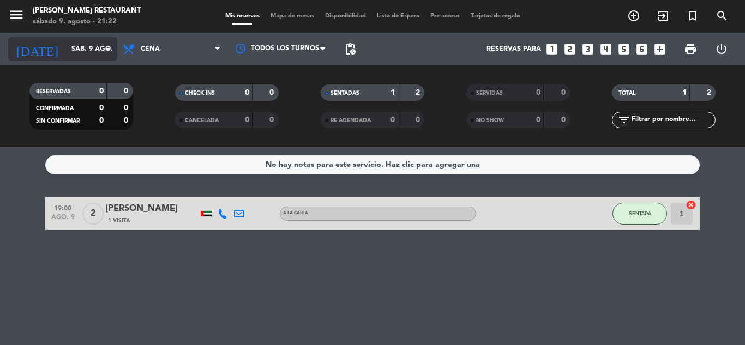
click at [73, 60] on div "[DATE] [DATE] arrow_drop_down" at bounding box center [62, 49] width 109 height 24
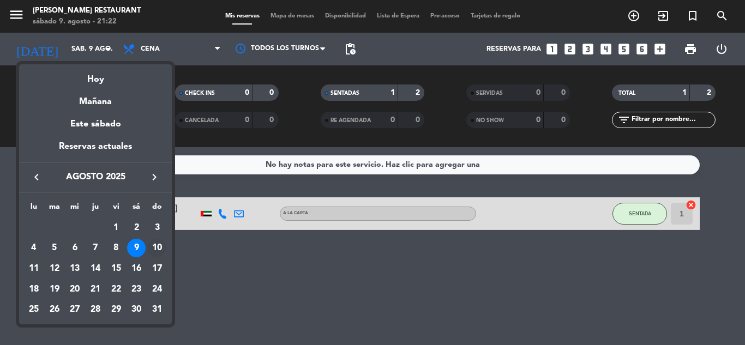
click at [155, 250] on div "10" at bounding box center [157, 248] width 19 height 19
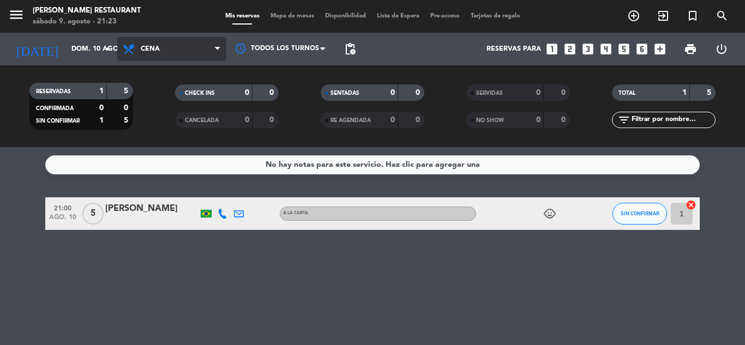
click at [180, 47] on span "Cena" at bounding box center [171, 49] width 109 height 24
click at [192, 94] on div "menu [PERSON_NAME] Restaurant [DATE] 9. agosto - 21:23 Mis reservas Mapa de mes…" at bounding box center [372, 73] width 745 height 147
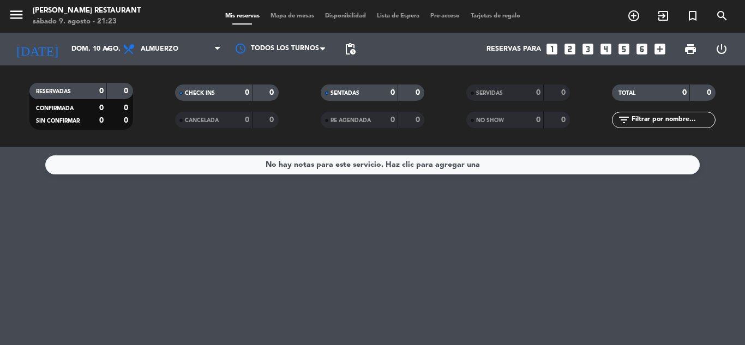
click at [170, 31] on div "menu [PERSON_NAME] Restaurant [DATE] 9. agosto - 21:23 Mis reservas Mapa de mes…" at bounding box center [372, 16] width 745 height 33
click at [172, 39] on span "Almuerzo" at bounding box center [171, 49] width 109 height 24
click at [163, 120] on div "menu [PERSON_NAME] Restaurant [DATE] 9. agosto - 21:23 Mis reservas Mapa de mes…" at bounding box center [372, 73] width 745 height 147
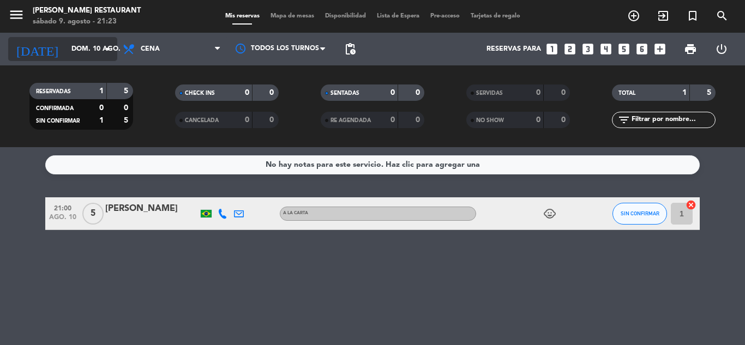
click at [66, 55] on input "dom. 10 ago." at bounding box center [112, 49] width 92 height 19
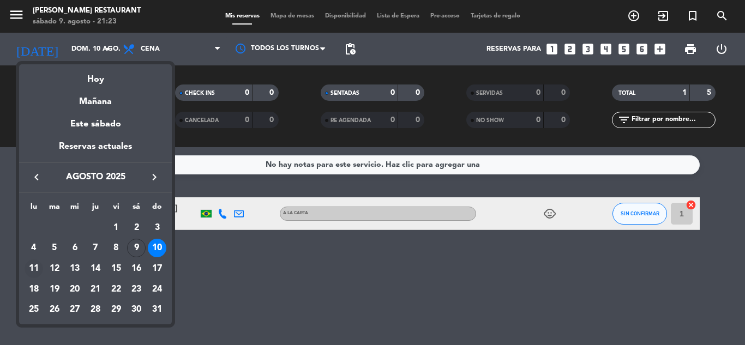
click at [35, 269] on div "11" at bounding box center [34, 268] width 19 height 19
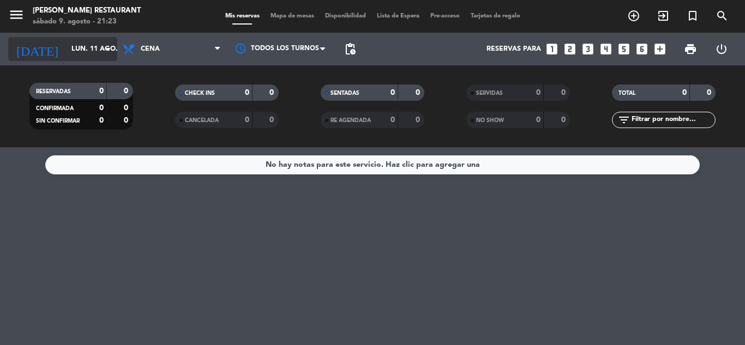
click at [66, 47] on input "lun. 11 ago." at bounding box center [112, 49] width 92 height 19
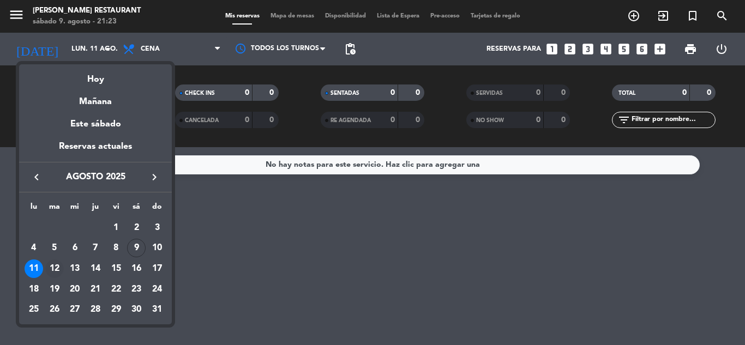
click at [57, 273] on div "12" at bounding box center [54, 268] width 19 height 19
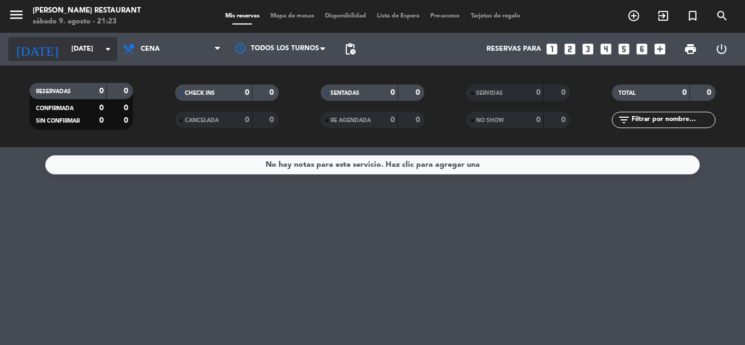
click at [69, 56] on input "[DATE]" at bounding box center [112, 49] width 92 height 19
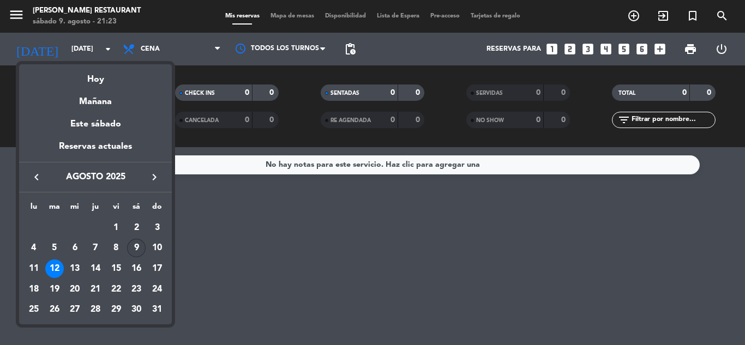
click at [137, 252] on div "9" at bounding box center [136, 248] width 19 height 19
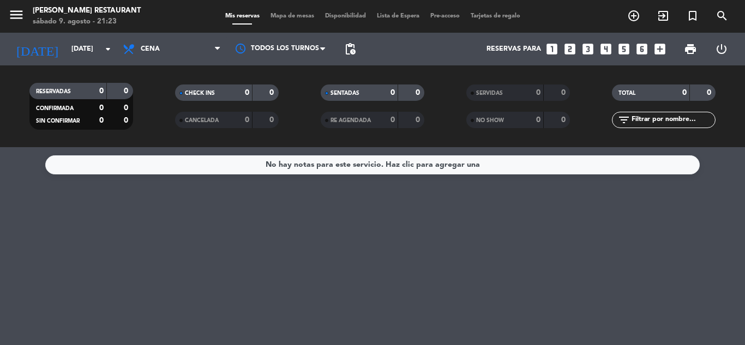
type input "sáb. 9 ago."
